Goal: Transaction & Acquisition: Purchase product/service

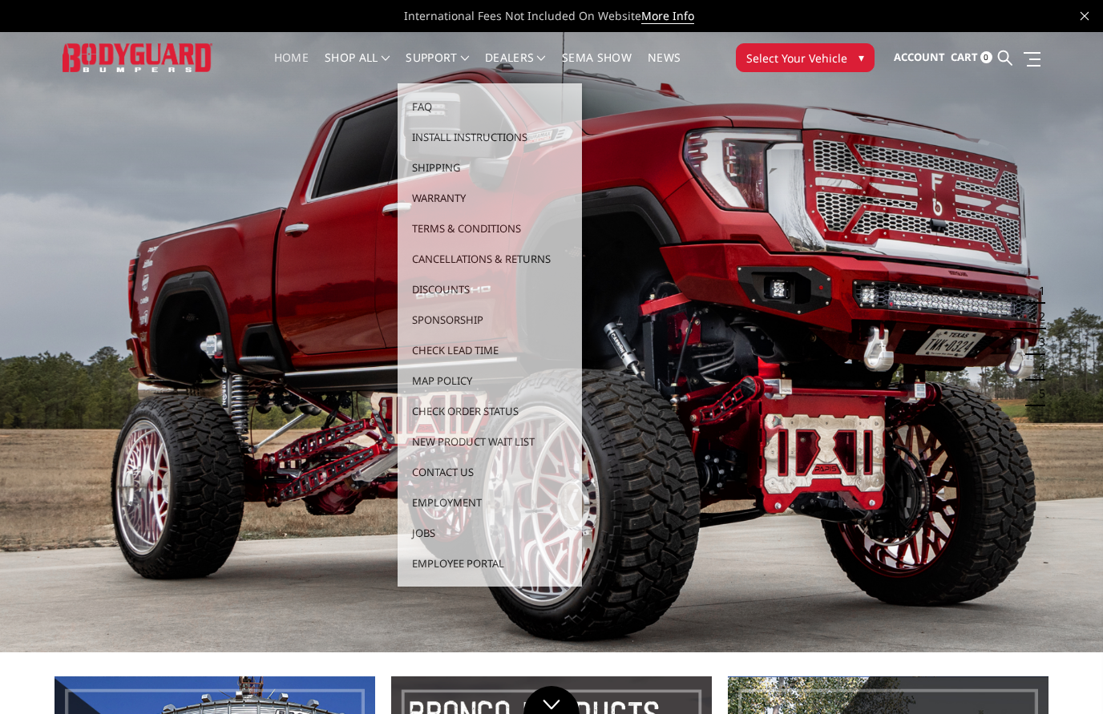
click at [294, 69] on link "Home" at bounding box center [291, 67] width 34 height 31
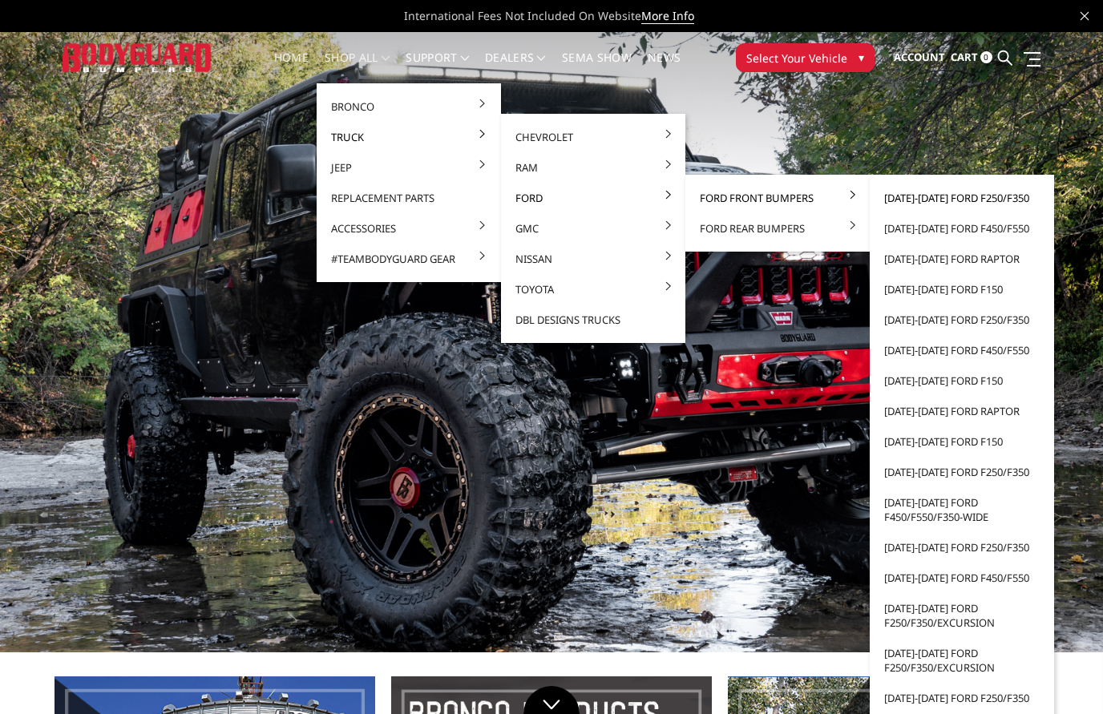
click at [979, 209] on link "[DATE]-[DATE] Ford F250/F350" at bounding box center [961, 198] width 171 height 30
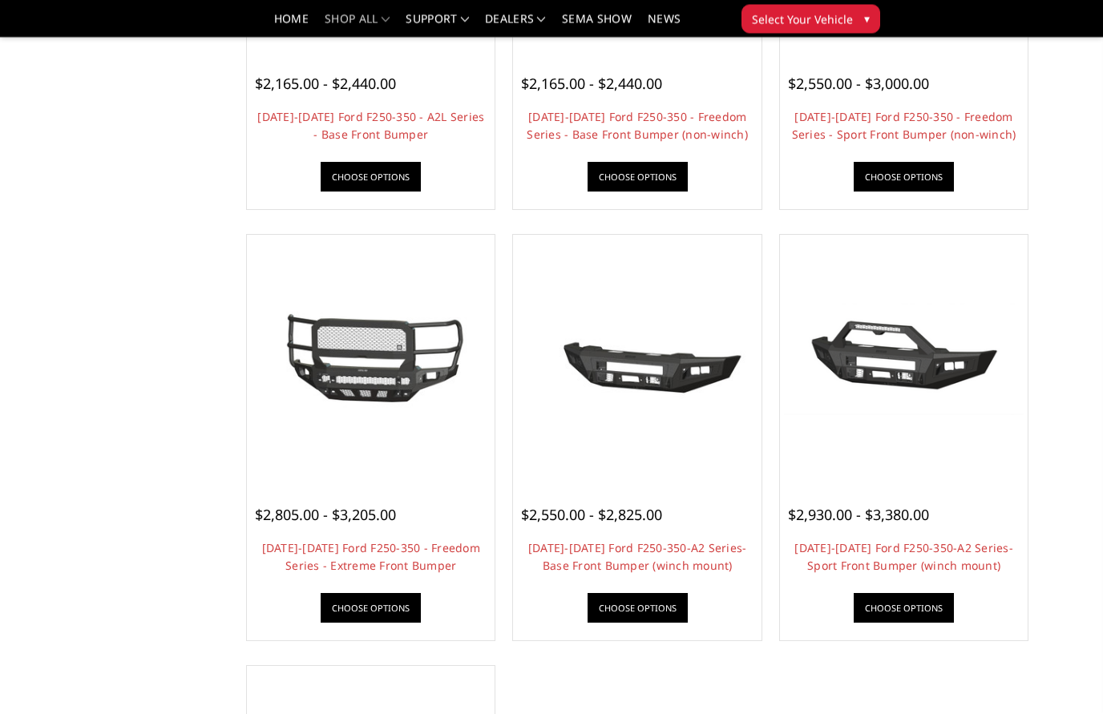
scroll to position [826, 0]
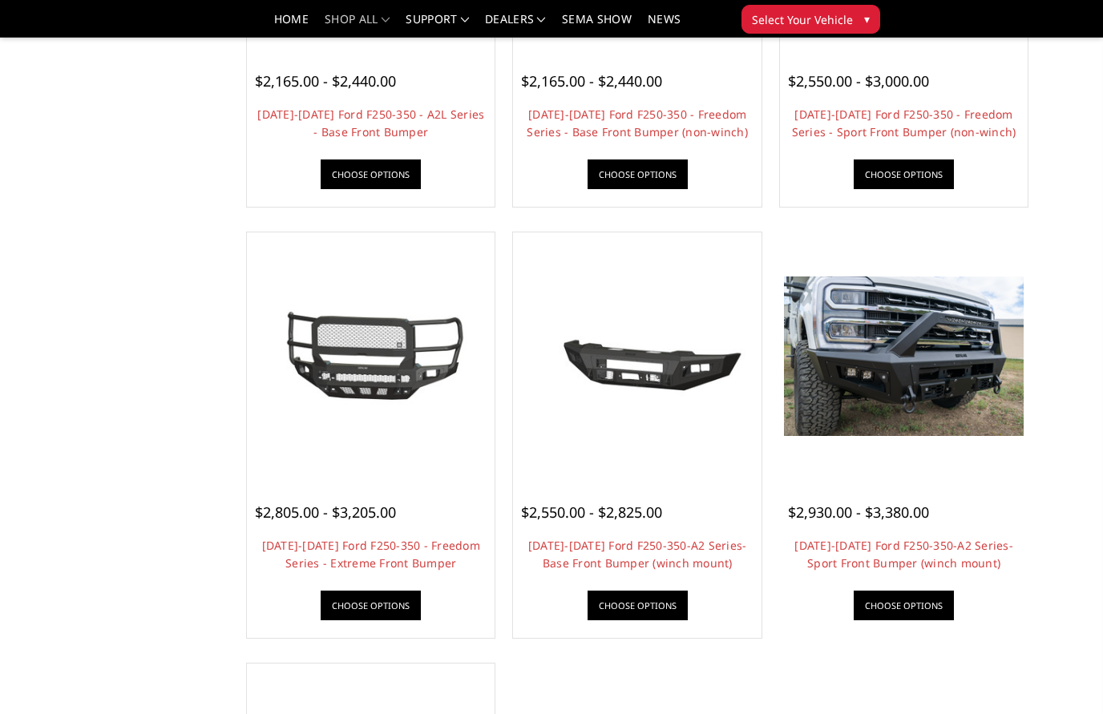
click at [1003, 463] on div at bounding box center [904, 356] width 240 height 240
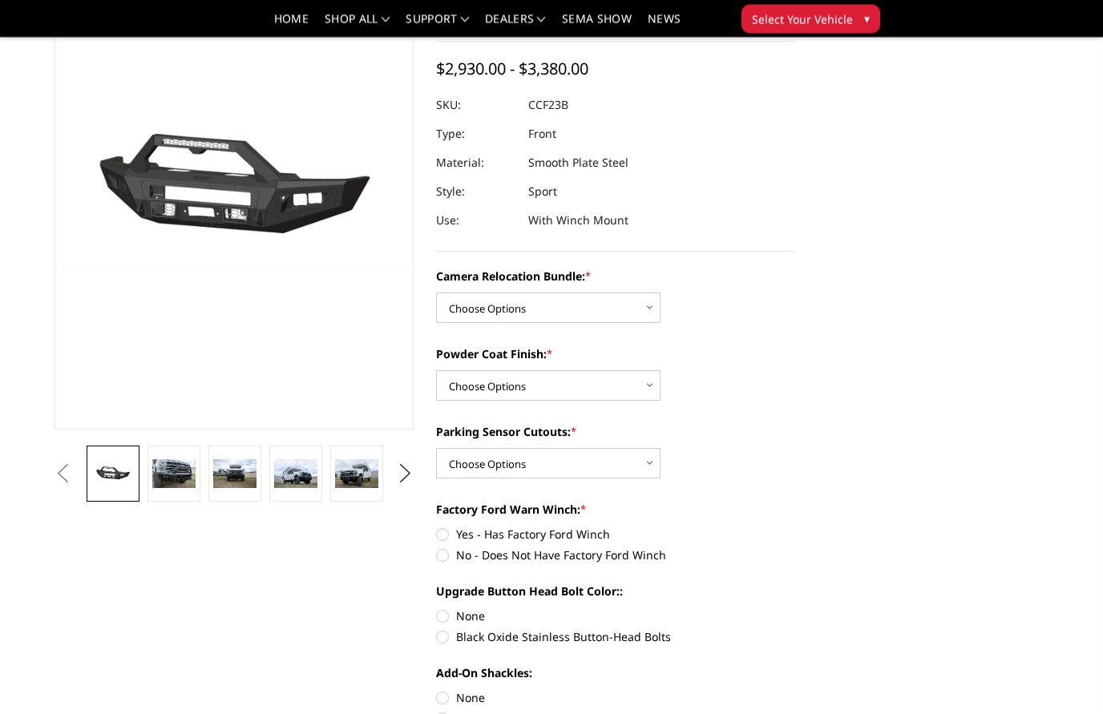
scroll to position [132, 0]
click at [628, 314] on select "Choose Options WITHOUT Camera Relocation Bundle WITH Camera Relocation Bundle" at bounding box center [548, 308] width 224 height 30
select select "2614"
click at [631, 386] on select "Choose Options Textured Black Powder Coat Bare Metal" at bounding box center [548, 385] width 224 height 30
select select "2613"
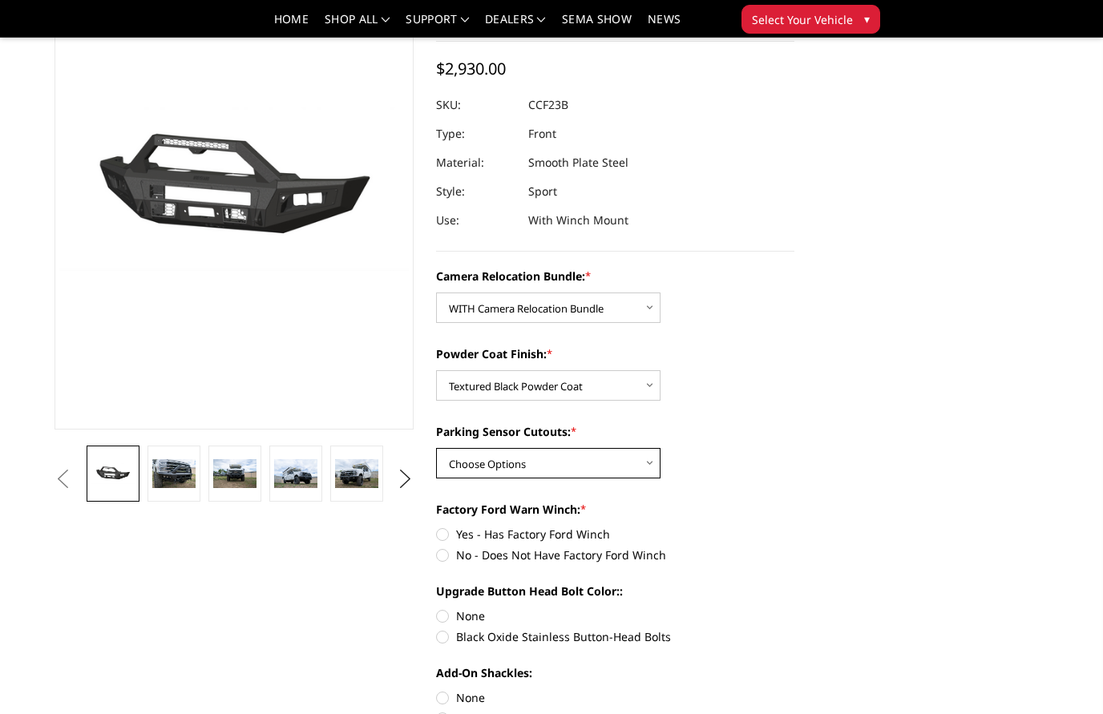
click at [631, 463] on select "Choose Options Yes - With Parking Sensor Cutouts No - Without Parking Sensor Cu…" at bounding box center [548, 463] width 224 height 30
select select "2611"
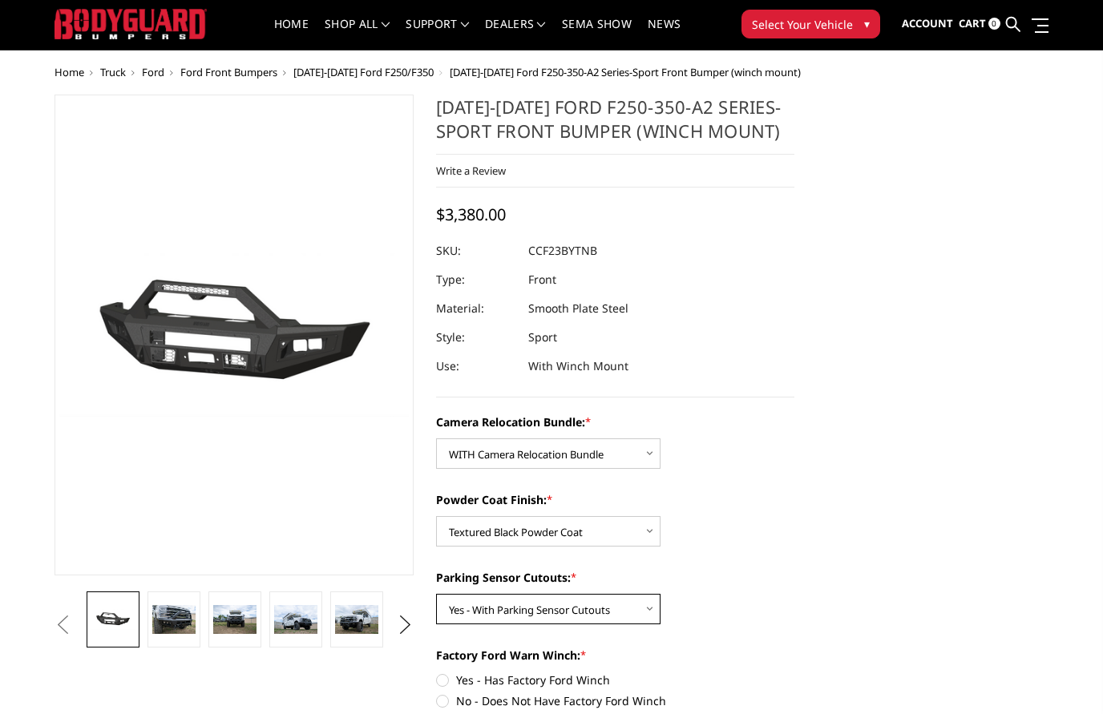
scroll to position [0, 0]
